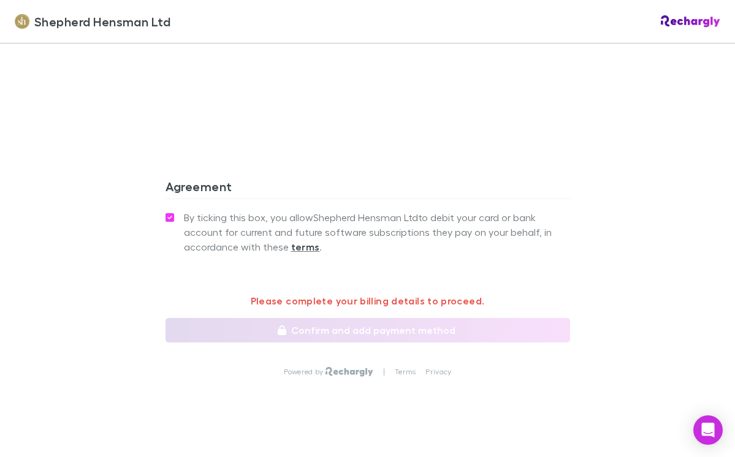
scroll to position [1127, 0]
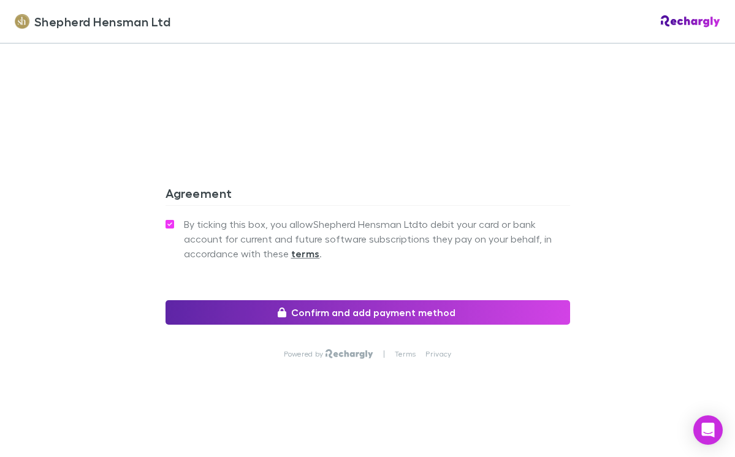
scroll to position [1124, 0]
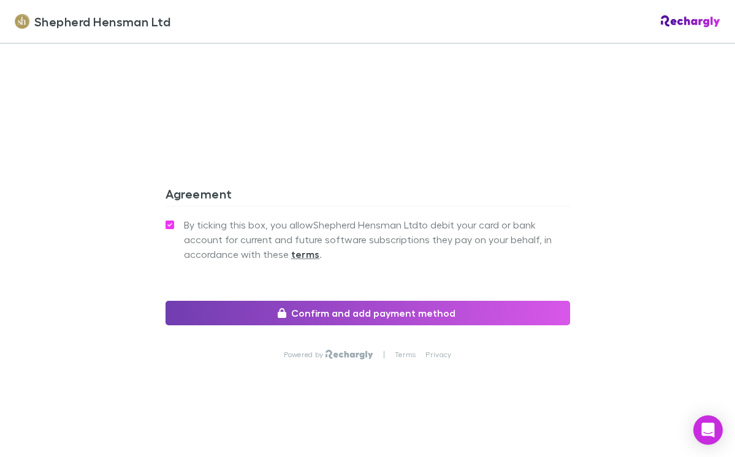
click at [365, 313] on button "Confirm and add payment method" at bounding box center [368, 313] width 405 height 25
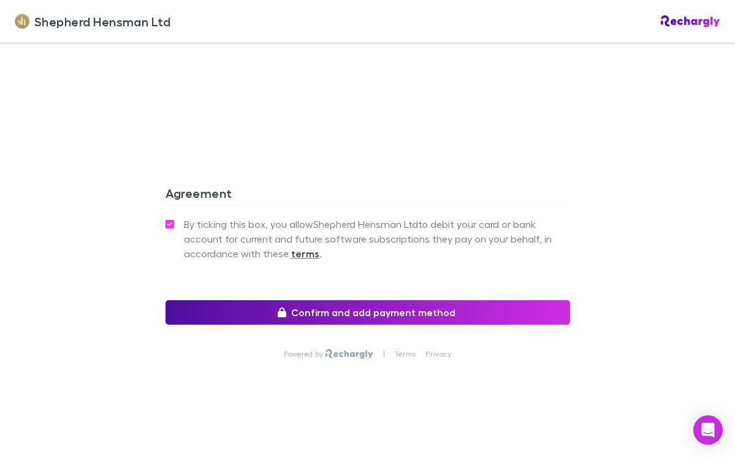
scroll to position [1139, 0]
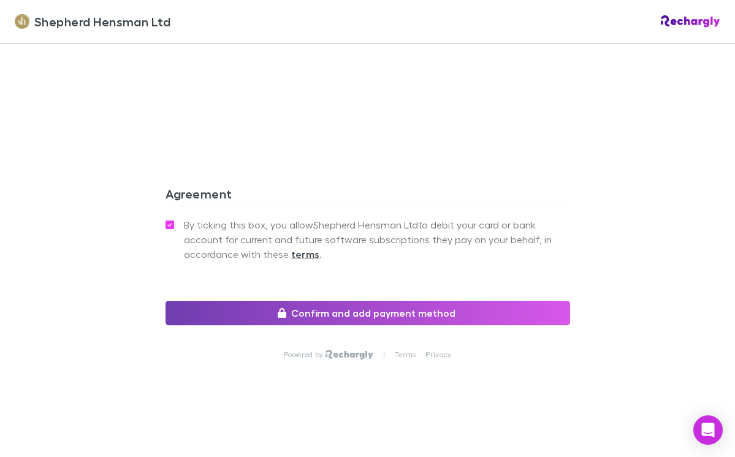
click at [351, 310] on button "Confirm and add payment method" at bounding box center [368, 313] width 405 height 25
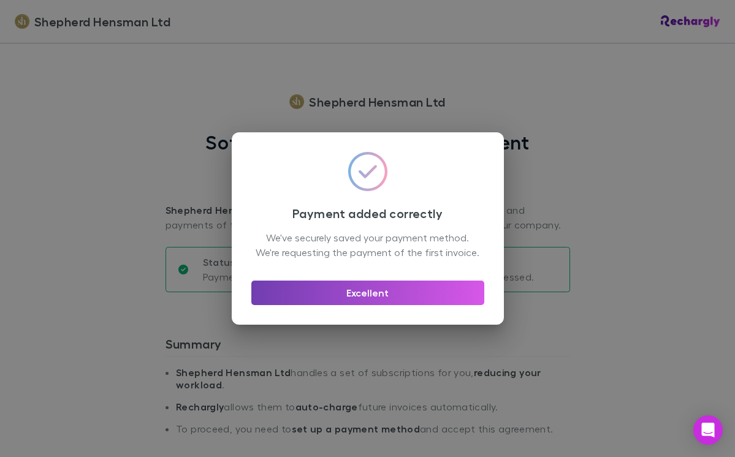
click at [390, 302] on button "Excellent" at bounding box center [367, 293] width 233 height 25
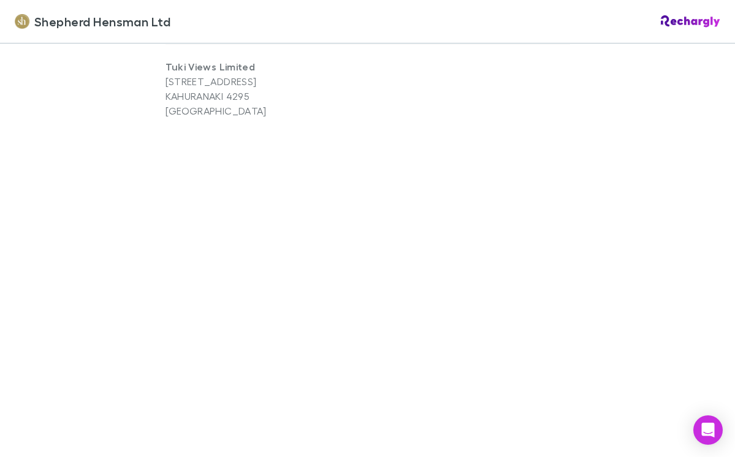
scroll to position [1038, 0]
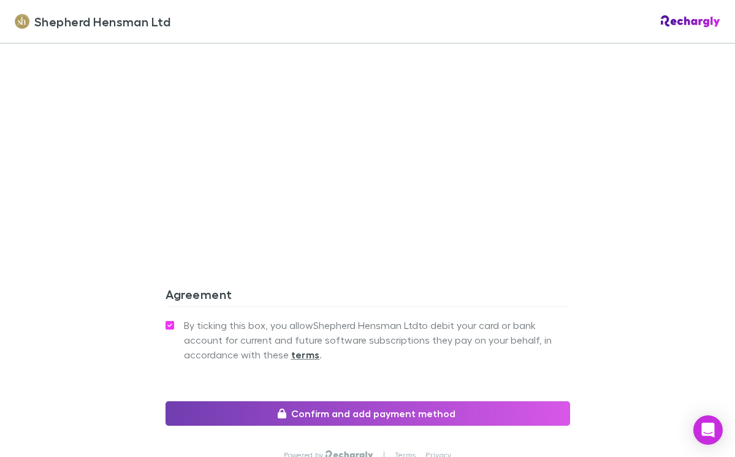
click at [332, 416] on button "Confirm and add payment method" at bounding box center [368, 414] width 405 height 25
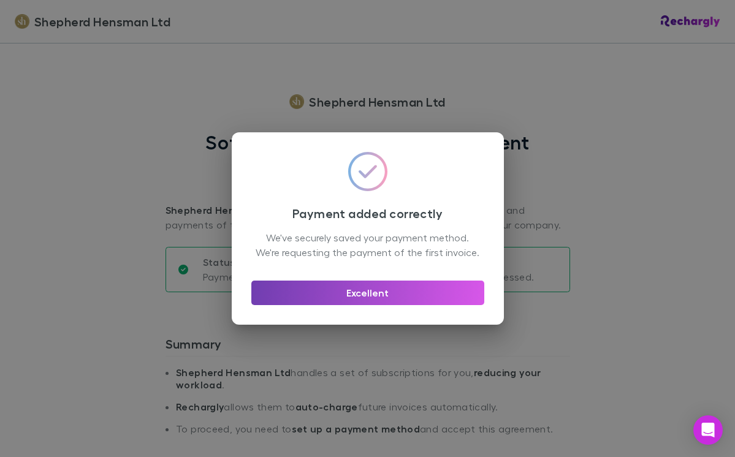
click at [360, 302] on button "Excellent" at bounding box center [367, 293] width 233 height 25
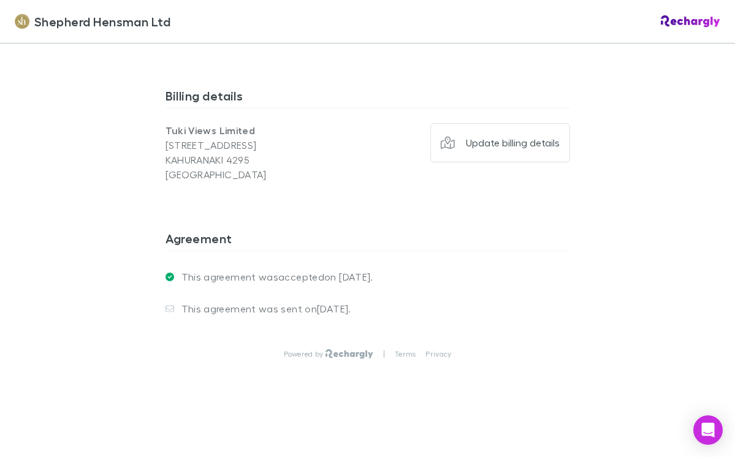
scroll to position [950, 0]
